Goal: Information Seeking & Learning: Learn about a topic

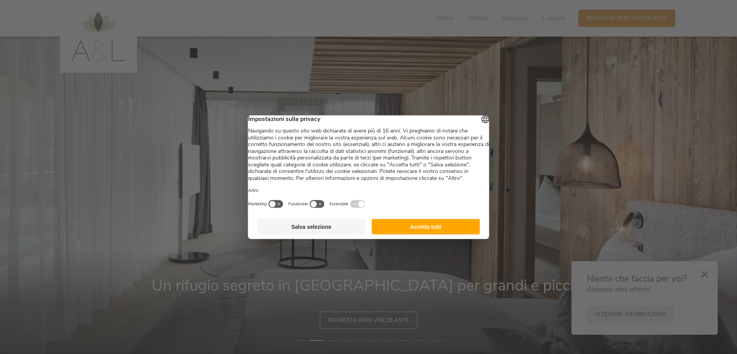
click at [433, 234] on button "Accetta tutti" at bounding box center [425, 226] width 108 height 15
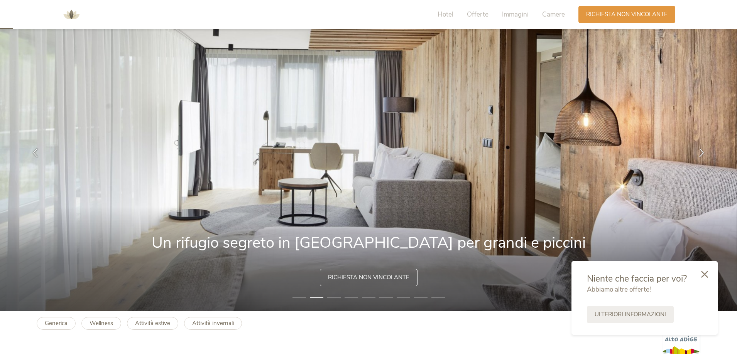
scroll to position [39, 0]
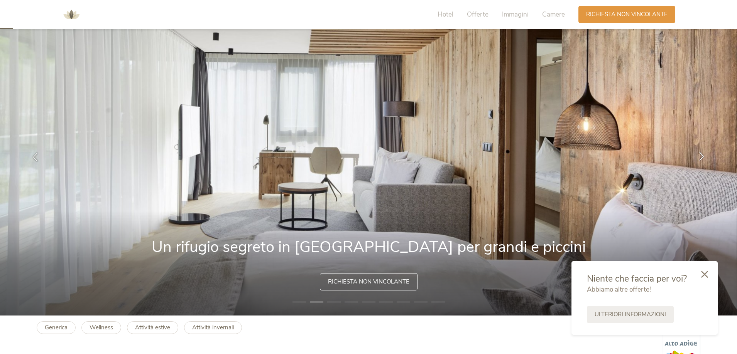
click at [703, 158] on icon at bounding box center [701, 156] width 9 height 9
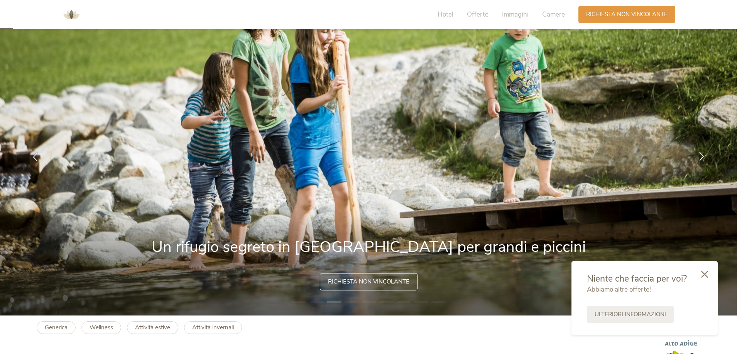
click at [702, 158] on icon at bounding box center [701, 156] width 9 height 9
click at [705, 158] on icon at bounding box center [701, 156] width 9 height 9
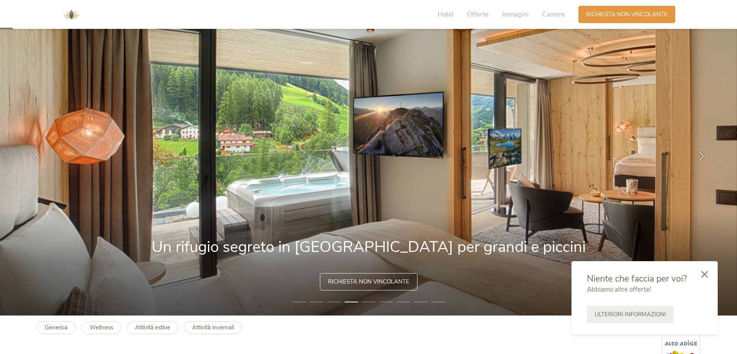
click at [700, 157] on icon at bounding box center [701, 156] width 9 height 9
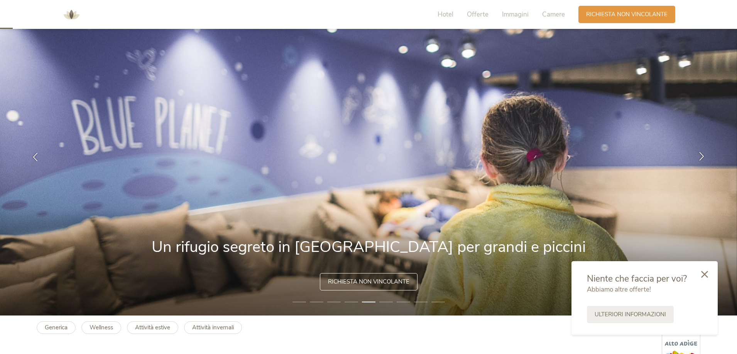
click at [700, 155] on icon at bounding box center [701, 156] width 9 height 9
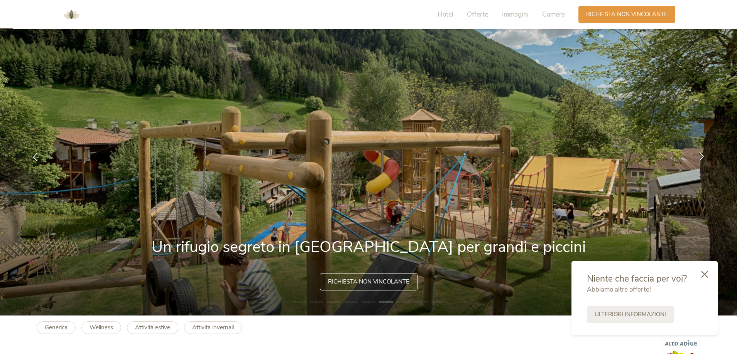
click at [702, 157] on icon at bounding box center [701, 156] width 9 height 9
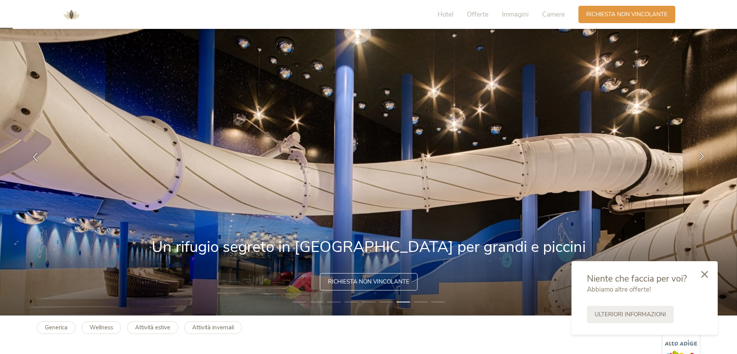
click at [699, 156] on icon at bounding box center [701, 156] width 9 height 9
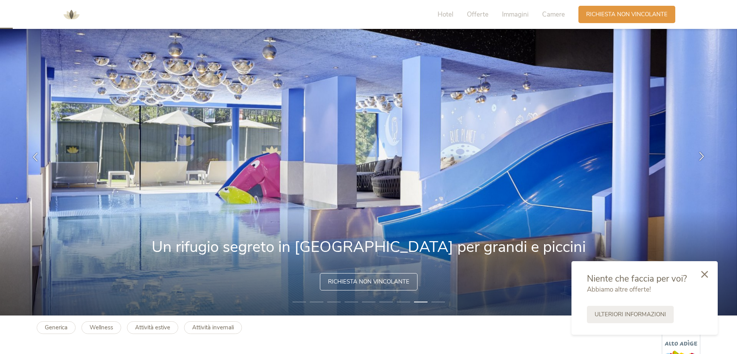
click at [699, 156] on icon at bounding box center [701, 156] width 9 height 9
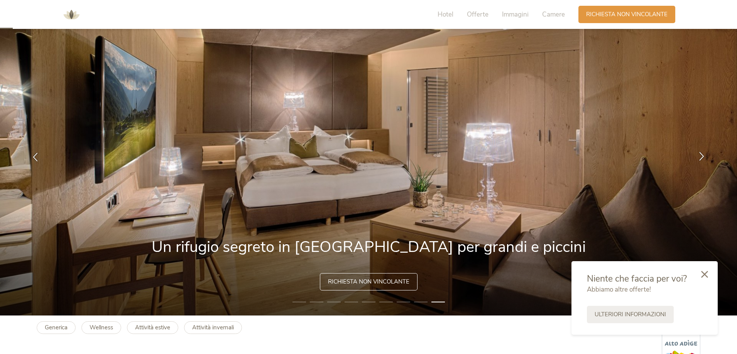
click at [697, 157] on icon at bounding box center [701, 156] width 9 height 9
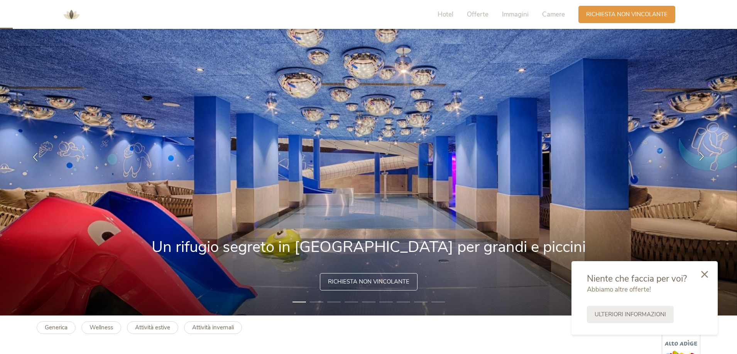
click at [700, 156] on icon at bounding box center [701, 156] width 9 height 9
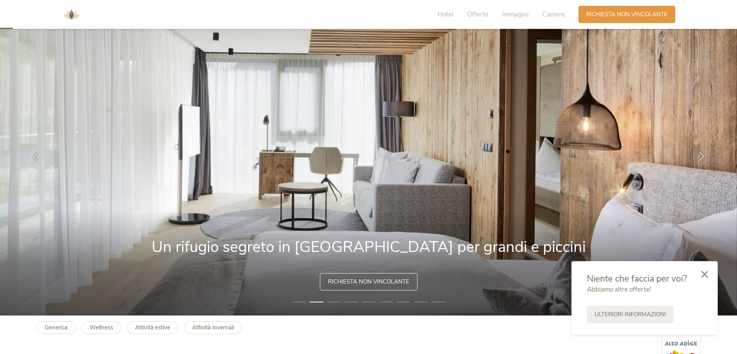
click at [700, 156] on icon at bounding box center [701, 156] width 9 height 9
click at [702, 157] on icon at bounding box center [701, 156] width 9 height 9
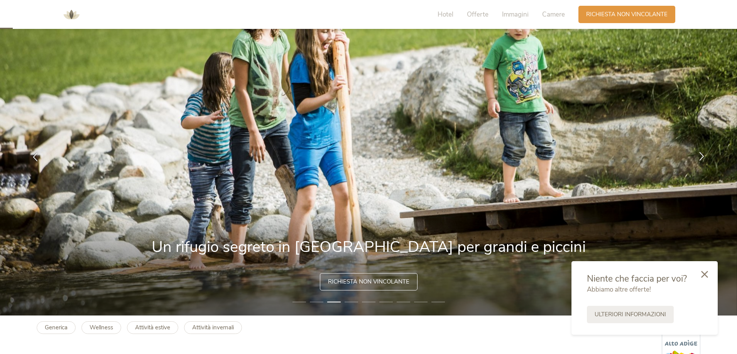
click at [702, 156] on icon at bounding box center [701, 156] width 9 height 9
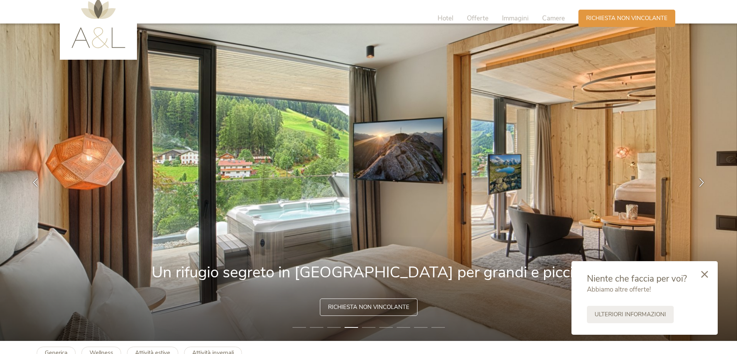
scroll to position [0, 0]
